Goal: Navigation & Orientation: Find specific page/section

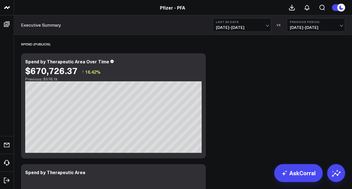
click at [168, 7] on link "Pfizer - PFA" at bounding box center [172, 7] width 25 height 6
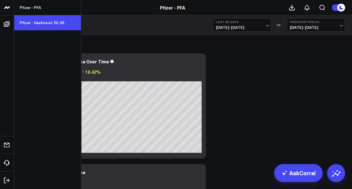
click at [33, 19] on link "Pfizer - VaxAssist 25-26" at bounding box center [47, 22] width 67 height 15
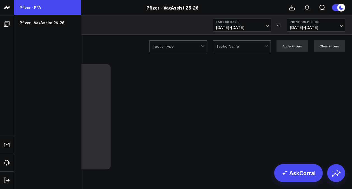
click at [25, 4] on link "Pfizer - PFA" at bounding box center [47, 7] width 67 height 15
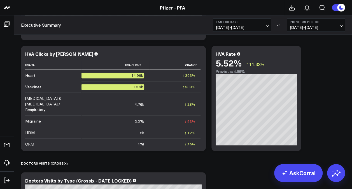
scroll to position [1493, 0]
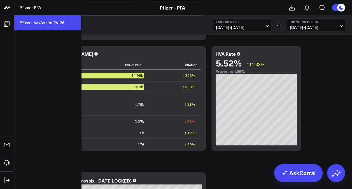
click at [39, 21] on link "Pfizer - VaxAssist 25-26" at bounding box center [47, 22] width 67 height 15
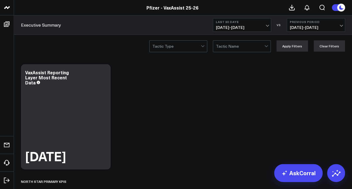
click at [248, 46] on div at bounding box center [240, 46] width 48 height 11
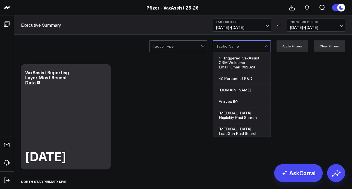
click at [181, 46] on div at bounding box center [176, 46] width 48 height 11
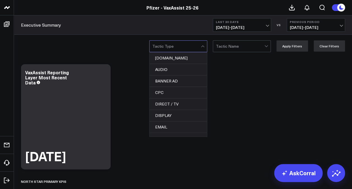
click at [245, 46] on div at bounding box center [240, 46] width 48 height 11
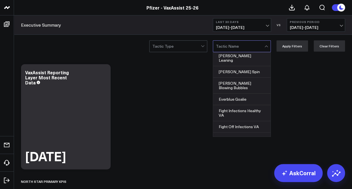
scroll to position [270, 0]
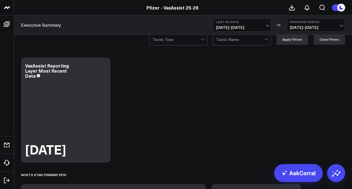
scroll to position [0, 0]
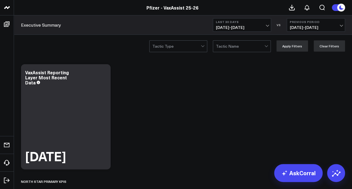
click at [243, 43] on div at bounding box center [240, 46] width 48 height 11
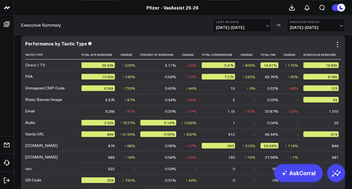
scroll to position [38, 0]
